Goal: Task Accomplishment & Management: Use online tool/utility

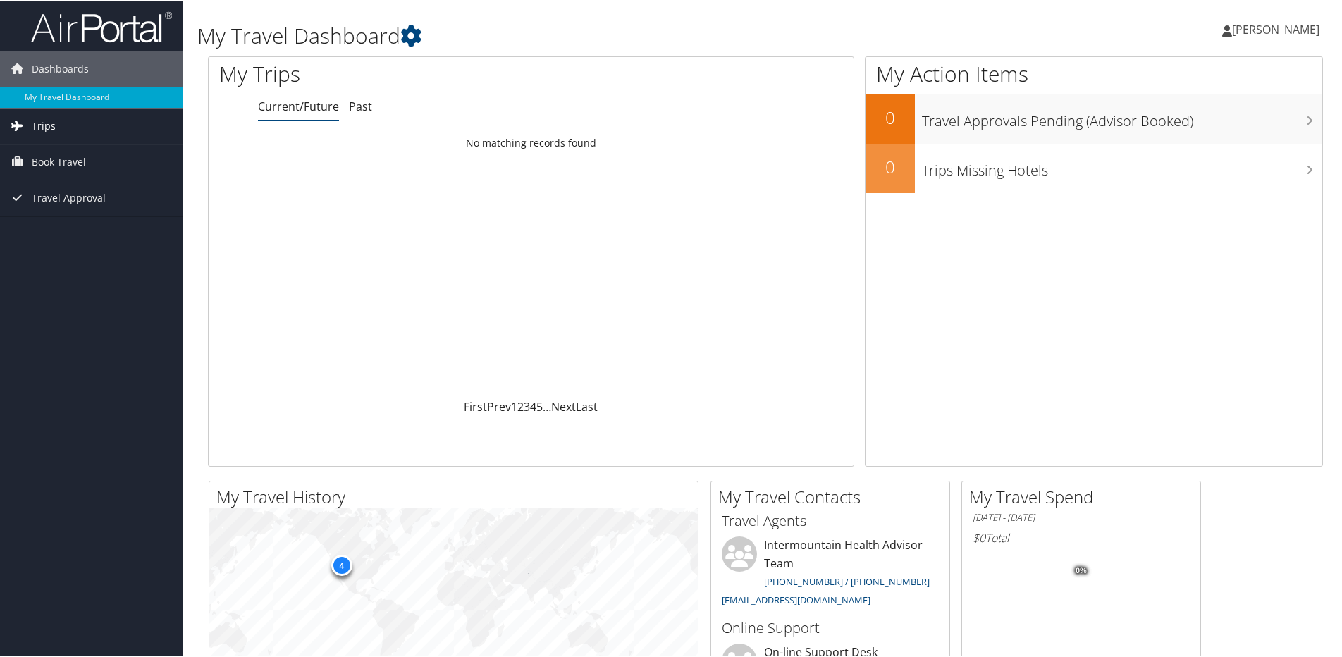
click at [35, 123] on span "Trips" at bounding box center [44, 124] width 24 height 35
click at [37, 147] on link "Current/Future Trips" at bounding box center [91, 152] width 183 height 21
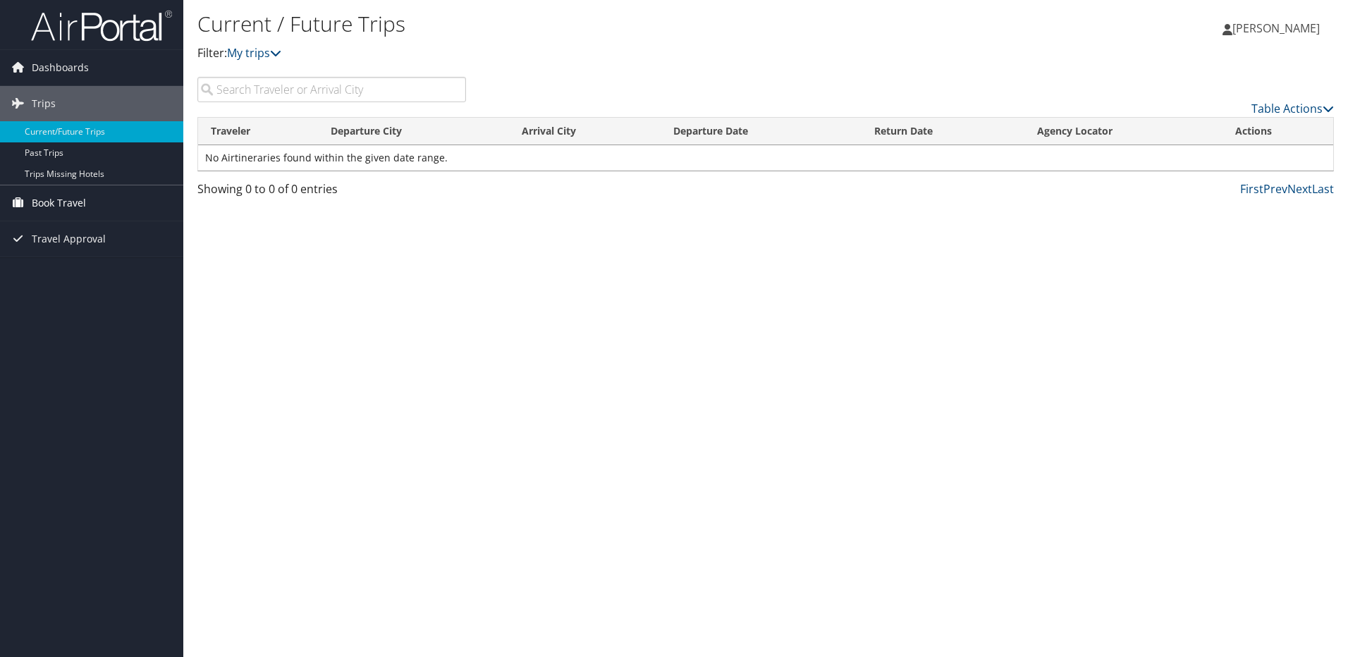
click at [57, 197] on span "Book Travel" at bounding box center [59, 202] width 54 height 35
click at [62, 270] on link "Book/Manage Online Trips" at bounding box center [91, 273] width 183 height 21
